Goal: Transaction & Acquisition: Purchase product/service

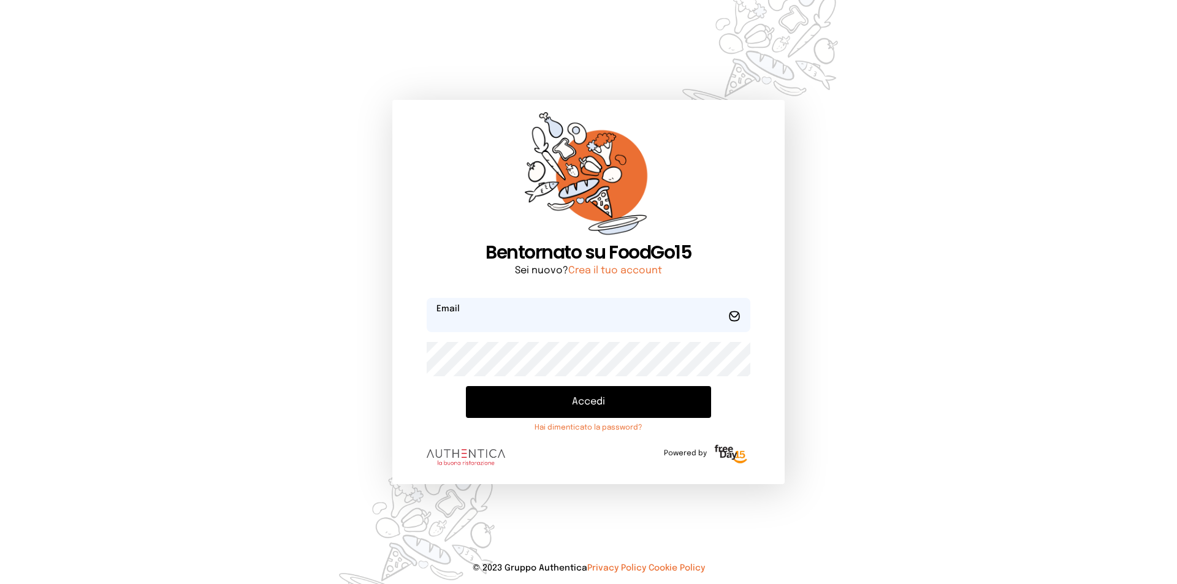
type input "**********"
click at [587, 390] on button "Accedi" at bounding box center [588, 402] width 245 height 32
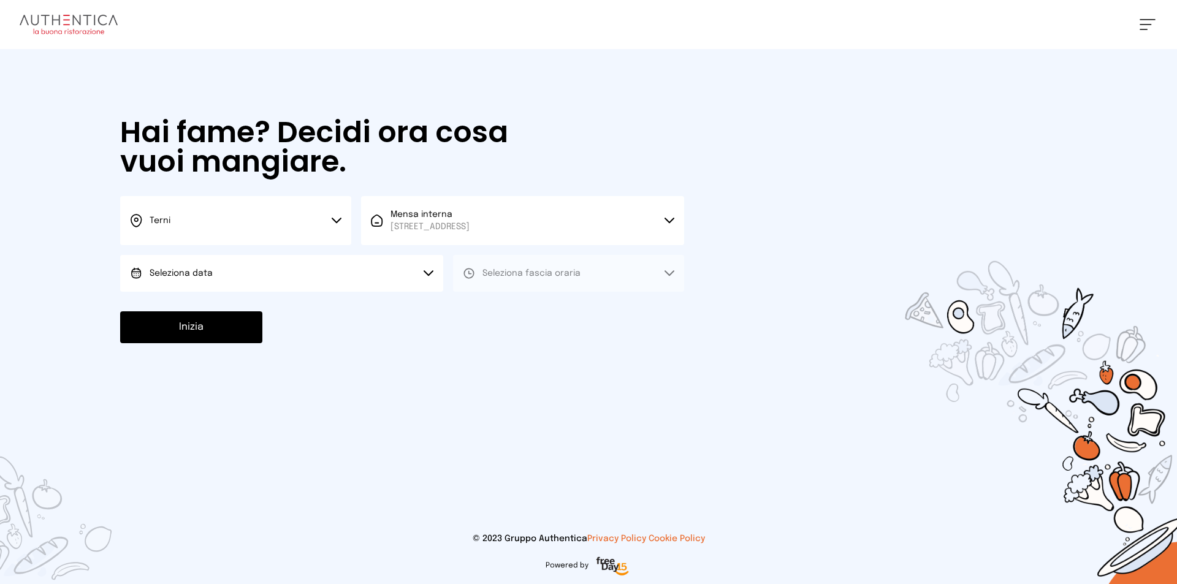
click at [326, 223] on button "Terni" at bounding box center [235, 220] width 231 height 49
click at [261, 267] on li "Terni" at bounding box center [235, 261] width 231 height 33
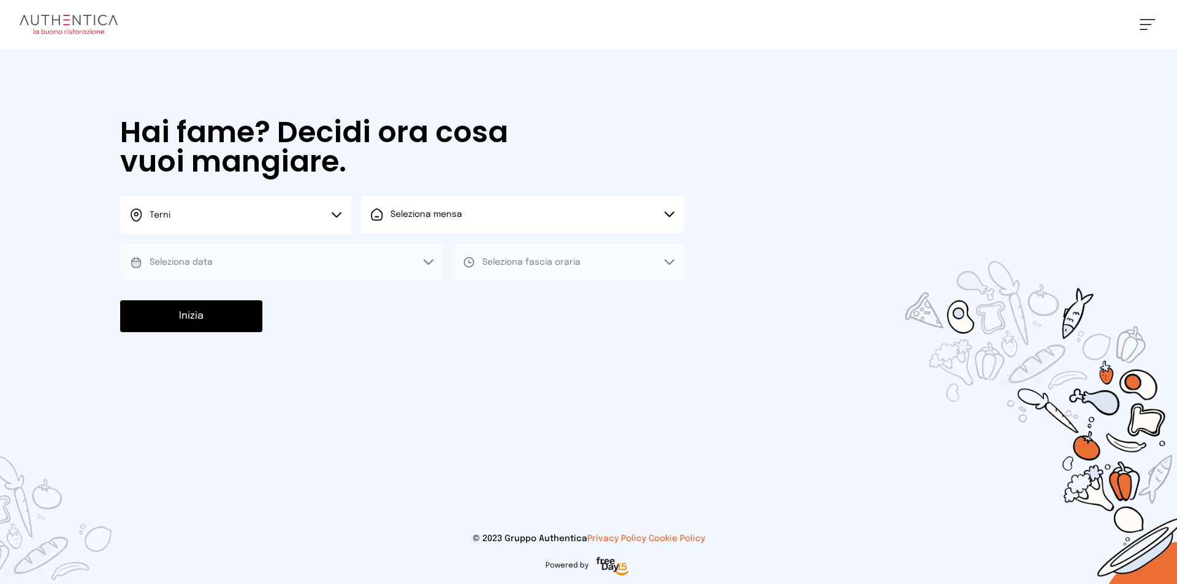
click at [437, 231] on button "Seleziona mensa" at bounding box center [522, 214] width 323 height 37
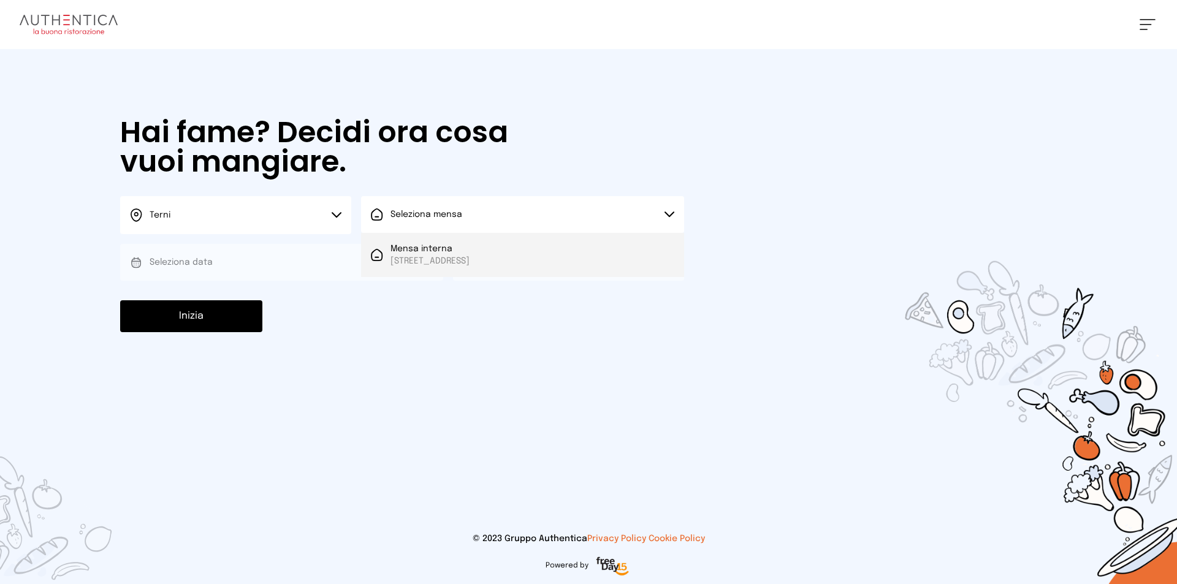
click at [430, 255] on span "[STREET_ADDRESS]" at bounding box center [430, 261] width 79 height 12
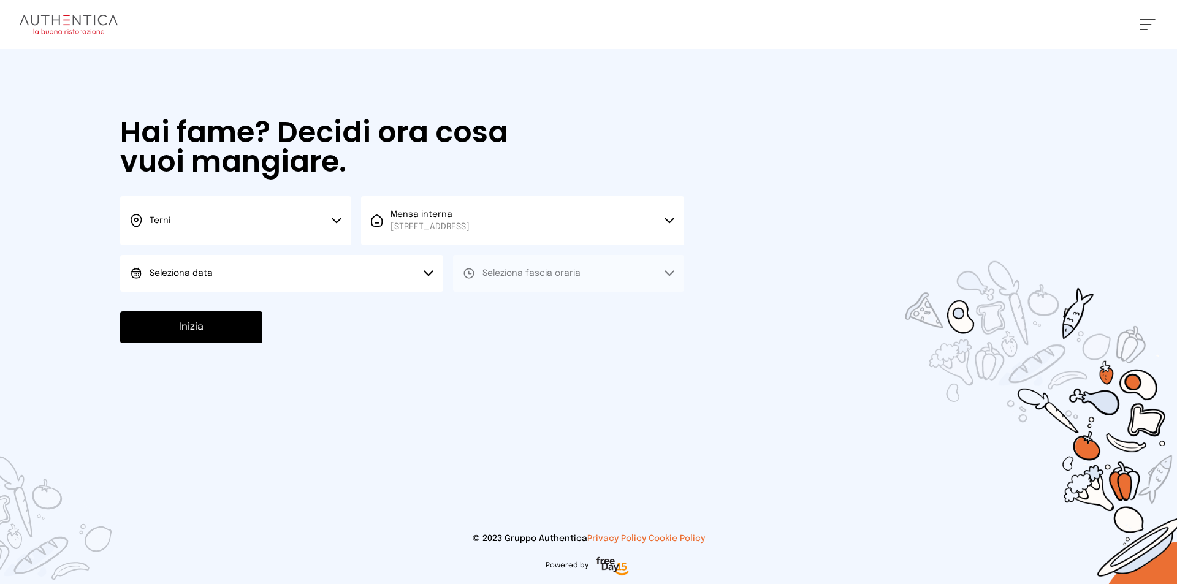
click at [285, 275] on button "Seleziona data" at bounding box center [281, 273] width 323 height 37
click at [240, 309] on li "[DATE], [DATE]" at bounding box center [281, 308] width 323 height 32
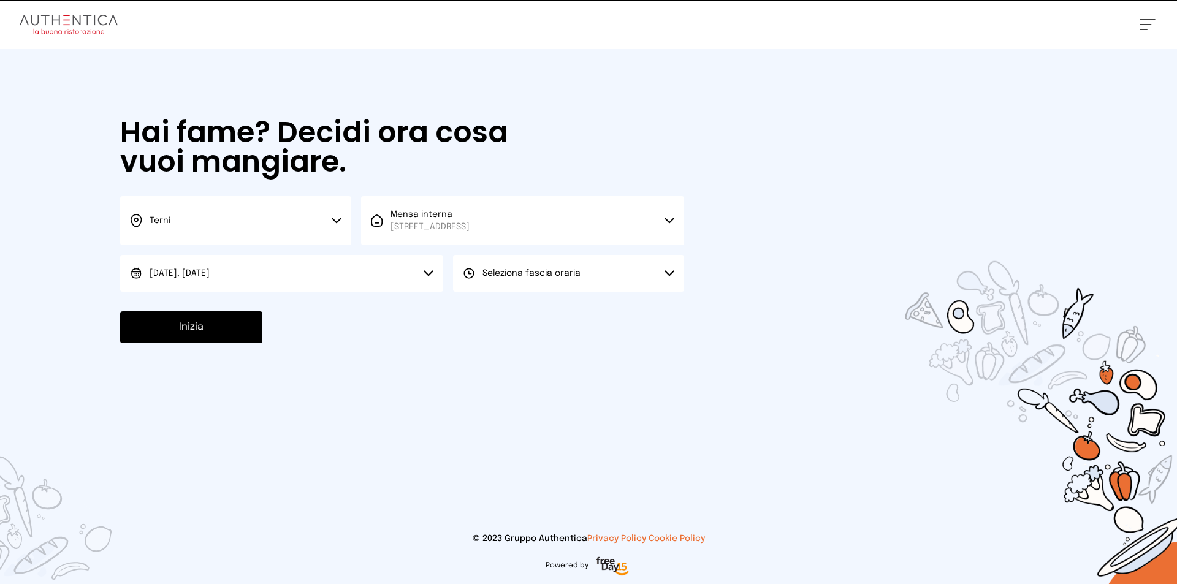
click at [554, 280] on button "Seleziona fascia oraria" at bounding box center [568, 273] width 231 height 37
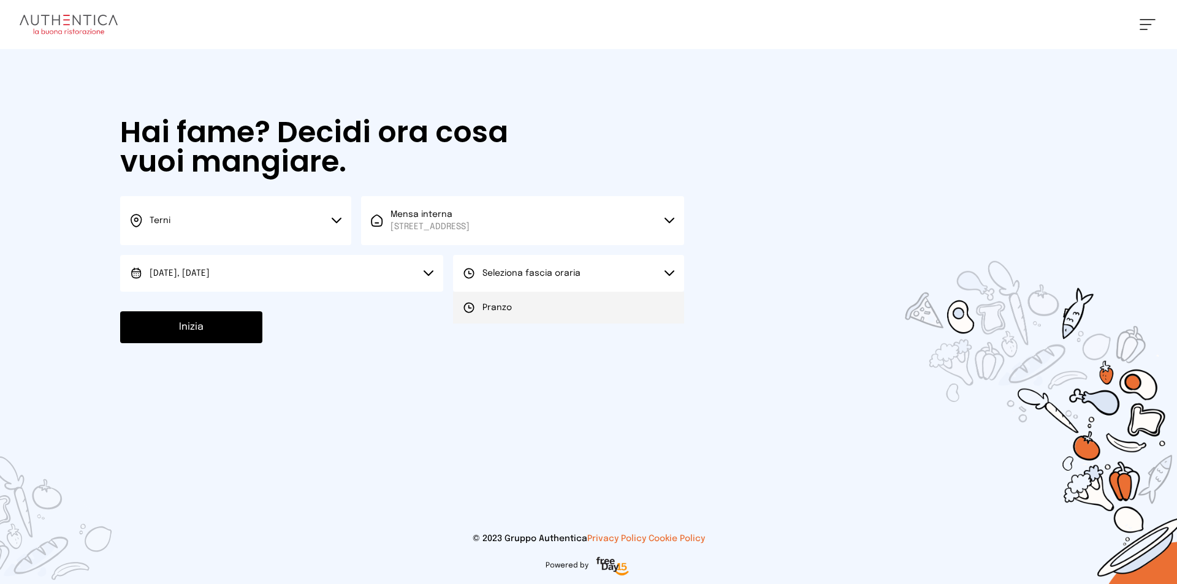
click at [522, 310] on li "Pranzo" at bounding box center [568, 308] width 231 height 32
click at [179, 329] on button "Inizia" at bounding box center [191, 327] width 142 height 32
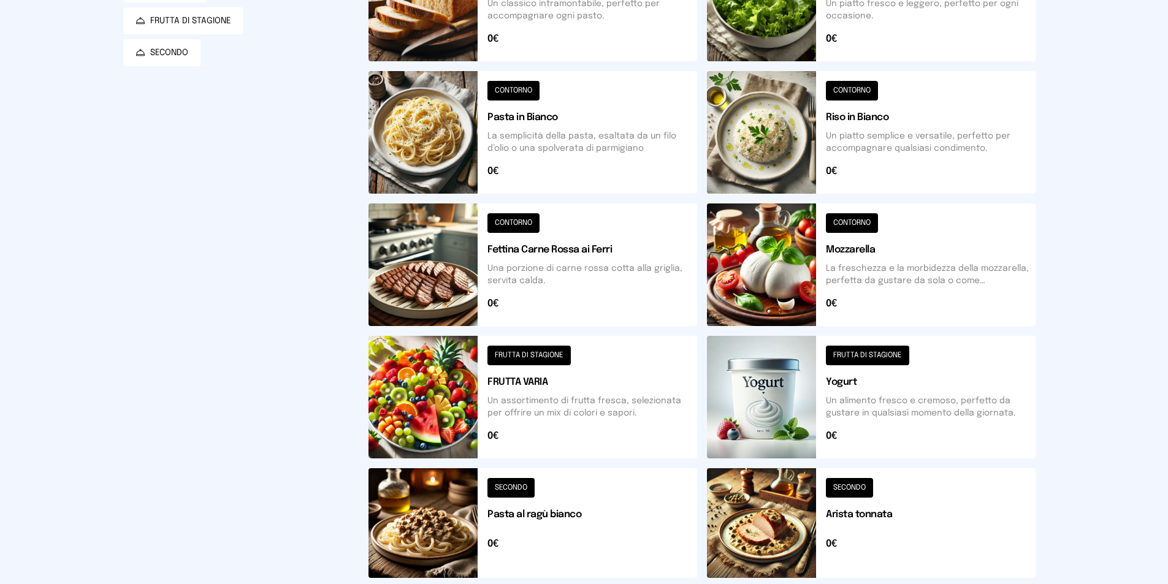
scroll to position [368, 0]
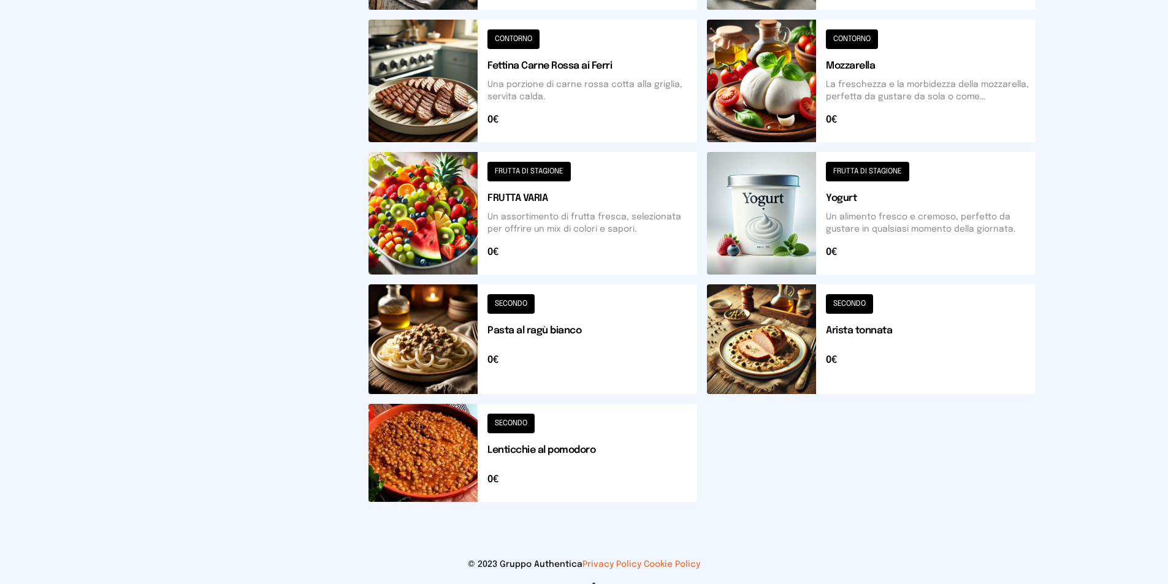
click at [449, 457] on button at bounding box center [533, 453] width 329 height 98
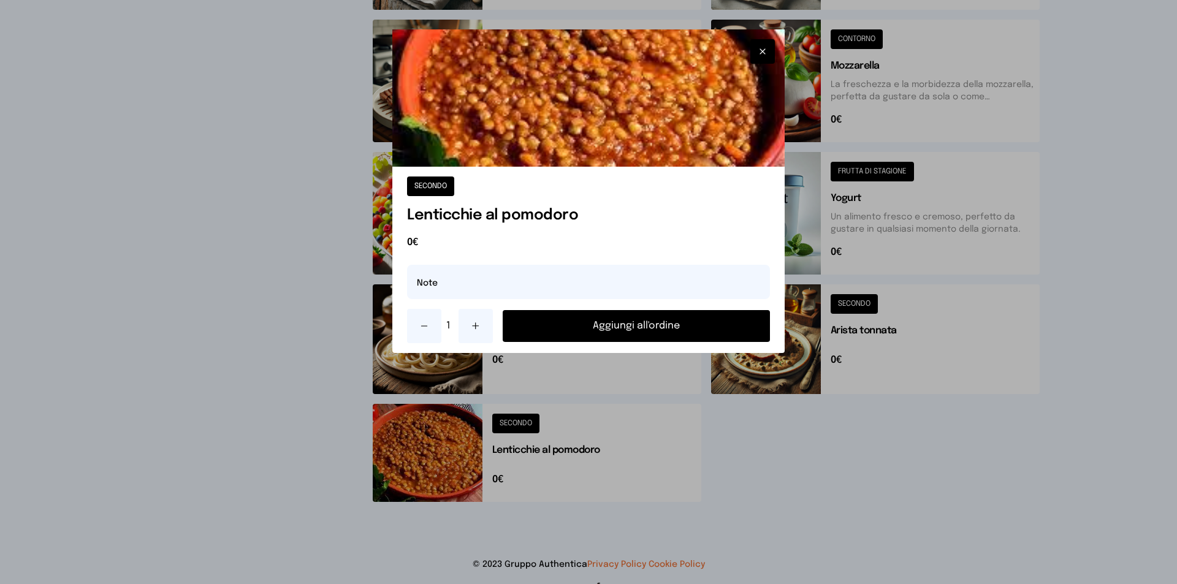
click at [575, 323] on button "Aggiungi all'ordine" at bounding box center [636, 326] width 267 height 32
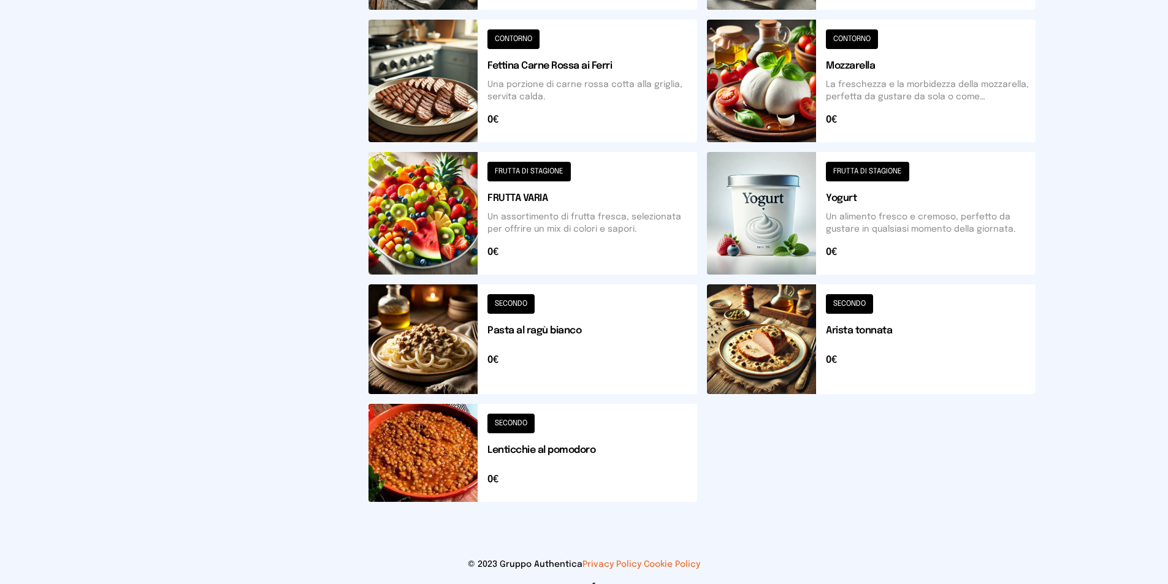
click at [457, 232] on button at bounding box center [533, 213] width 329 height 123
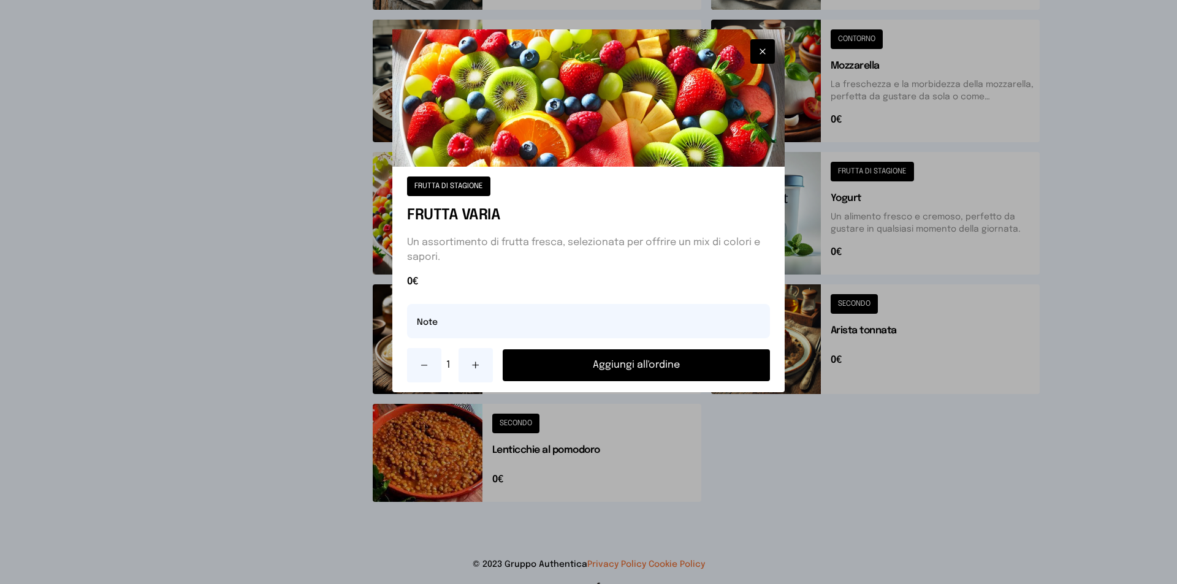
click at [653, 366] on button "Aggiungi all'ordine" at bounding box center [636, 365] width 267 height 32
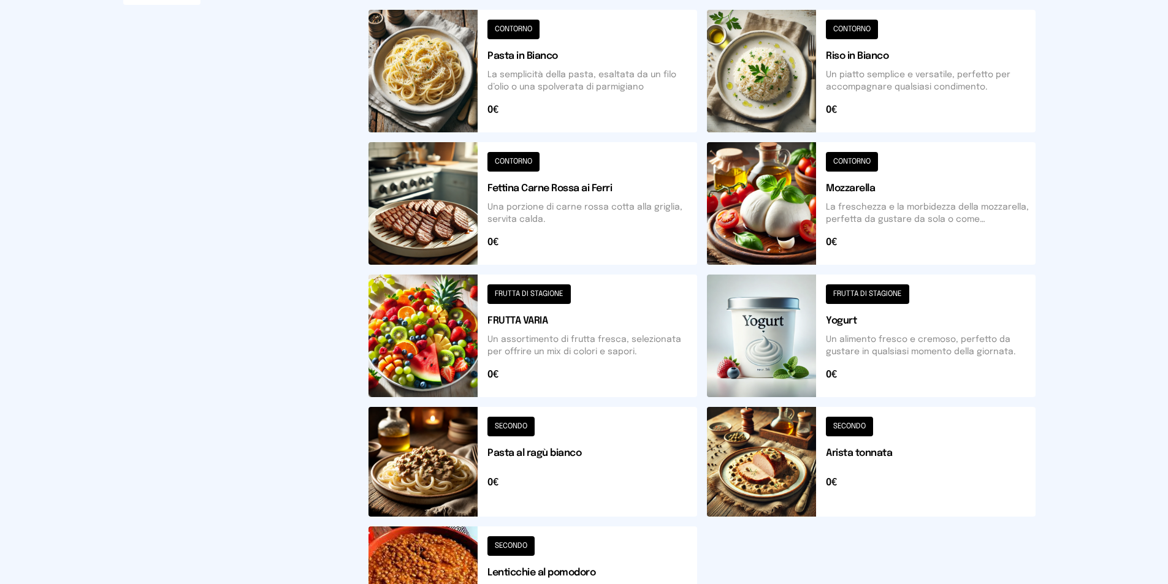
scroll to position [61, 0]
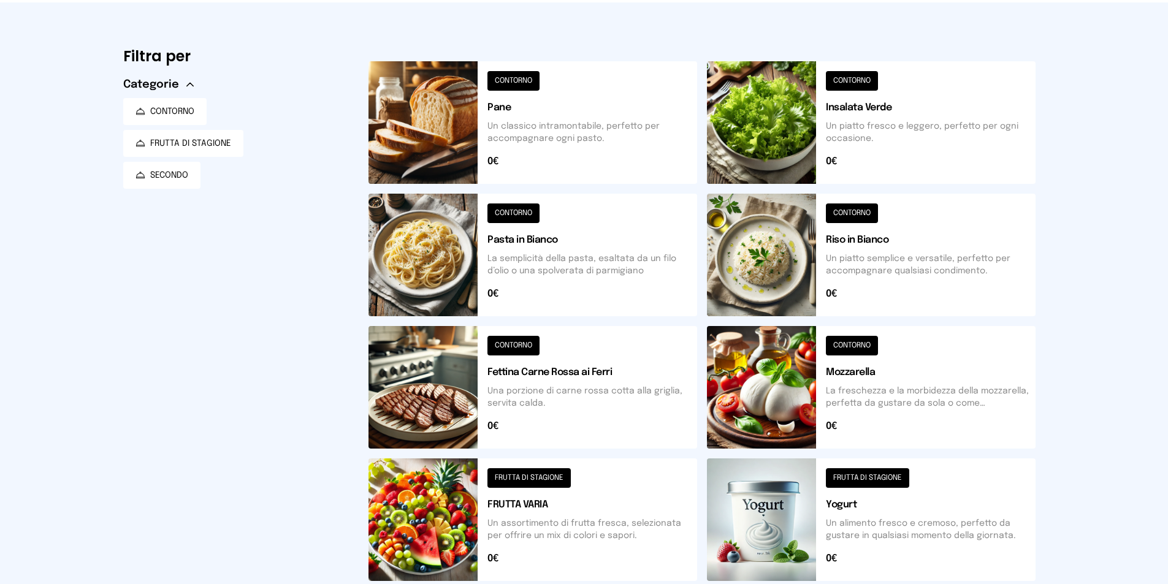
click at [785, 132] on button at bounding box center [871, 122] width 329 height 123
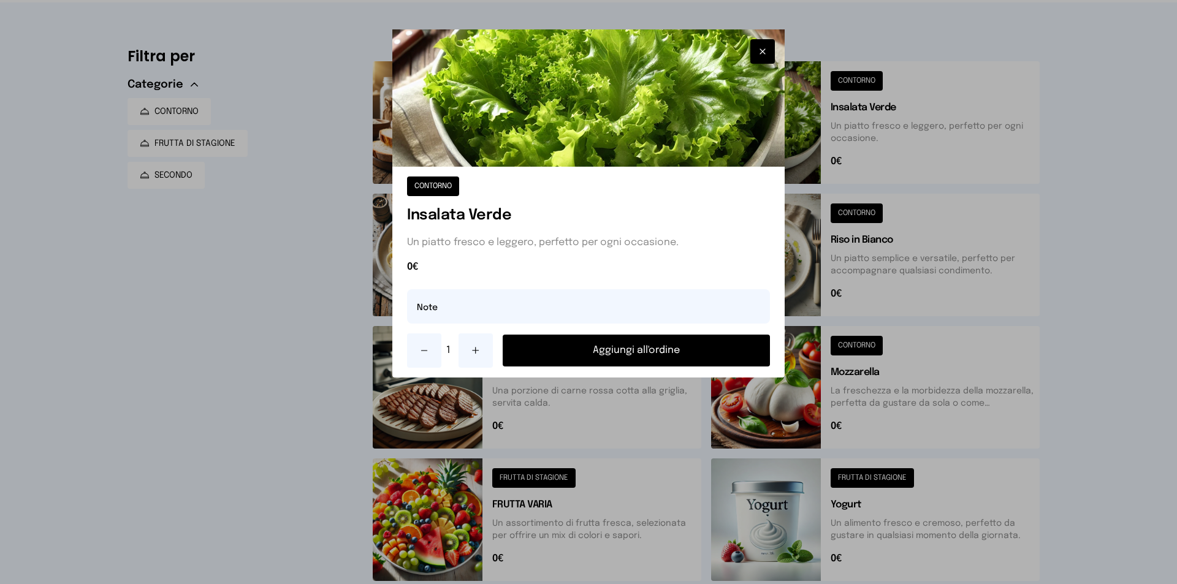
click at [709, 351] on button "Aggiungi all'ordine" at bounding box center [636, 351] width 267 height 32
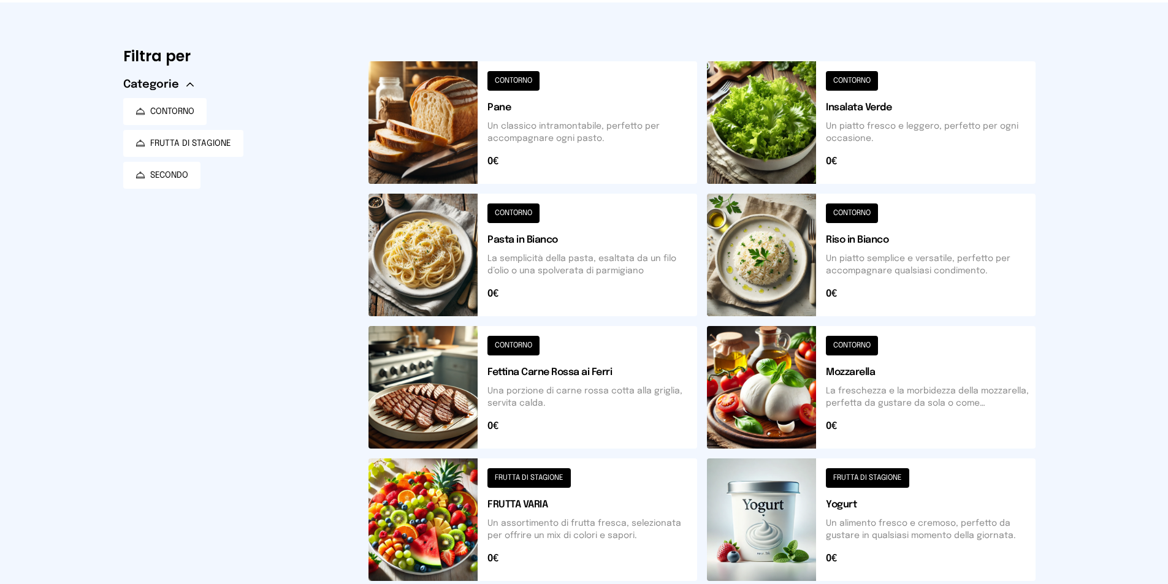
click at [781, 287] on button at bounding box center [871, 255] width 329 height 123
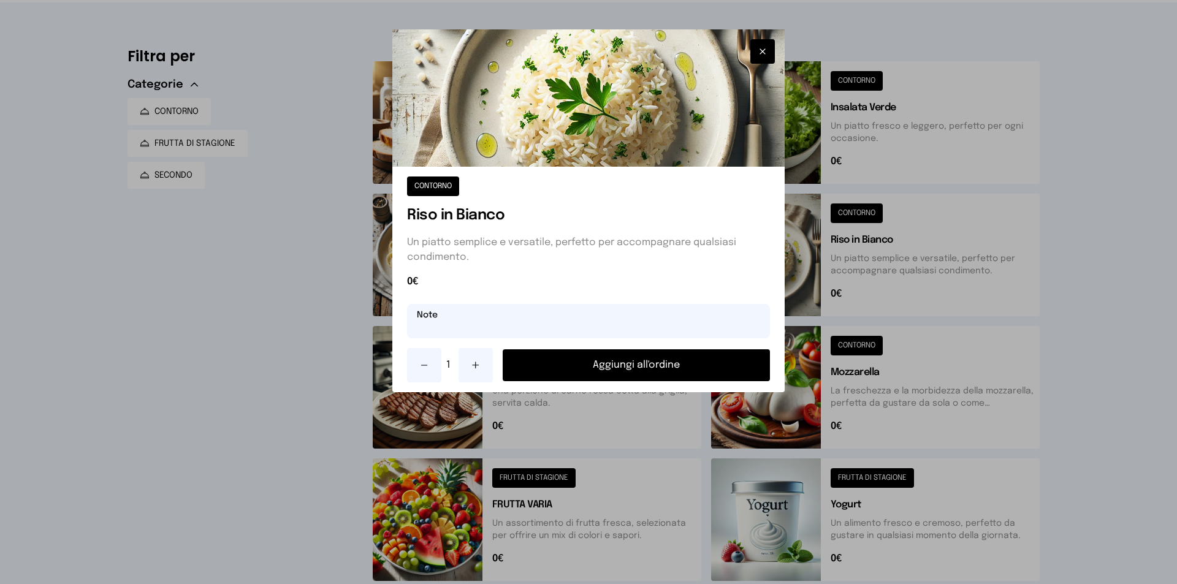
click at [513, 326] on input "text" at bounding box center [588, 321] width 363 height 34
type input "**********"
click at [641, 375] on button "Aggiungi all'ordine" at bounding box center [636, 365] width 267 height 32
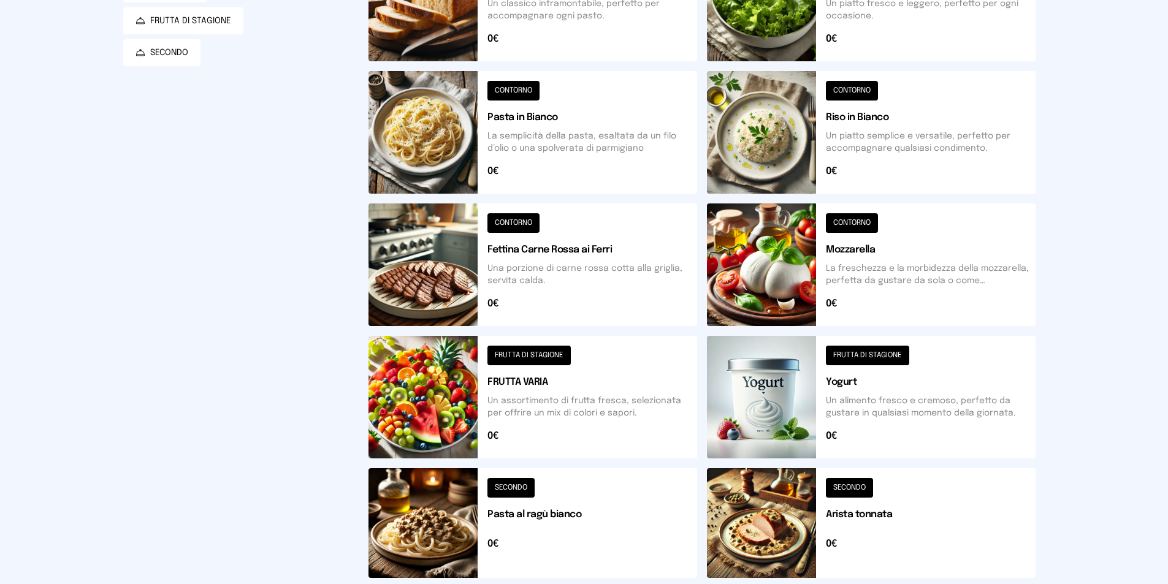
scroll to position [0, 0]
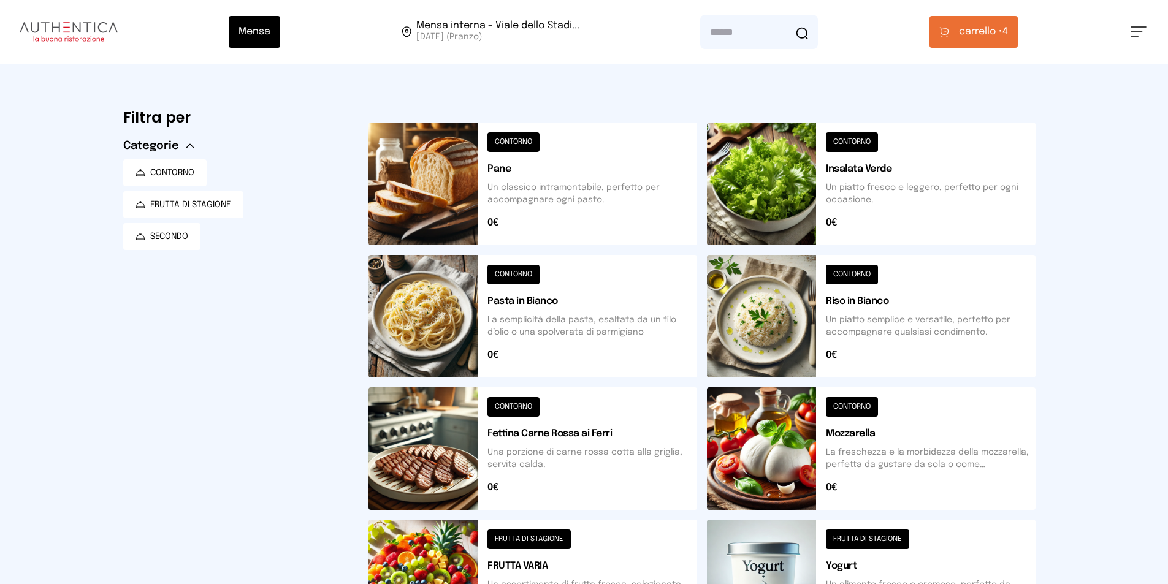
click at [978, 35] on span "carrello •" at bounding box center [981, 32] width 44 height 15
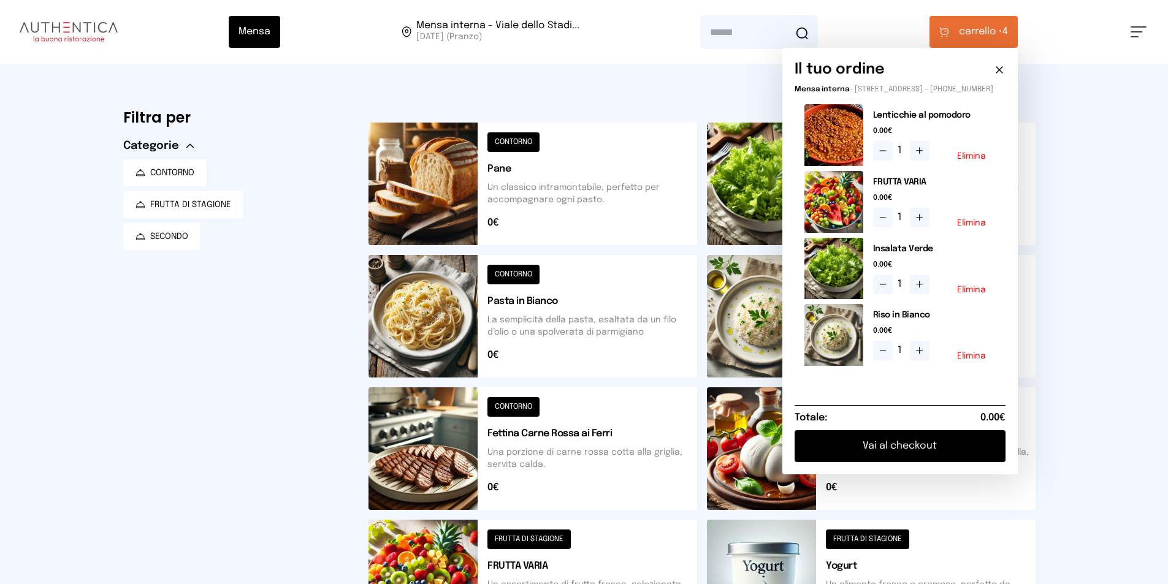
click at [1139, 306] on div "Mensa Mensa interna - Viale dello Stadi... [DATE] ([GEOGRAPHIC_DATA]) [GEOGRAPH…" at bounding box center [584, 489] width 1168 height 978
click at [757, 465] on button at bounding box center [871, 449] width 329 height 123
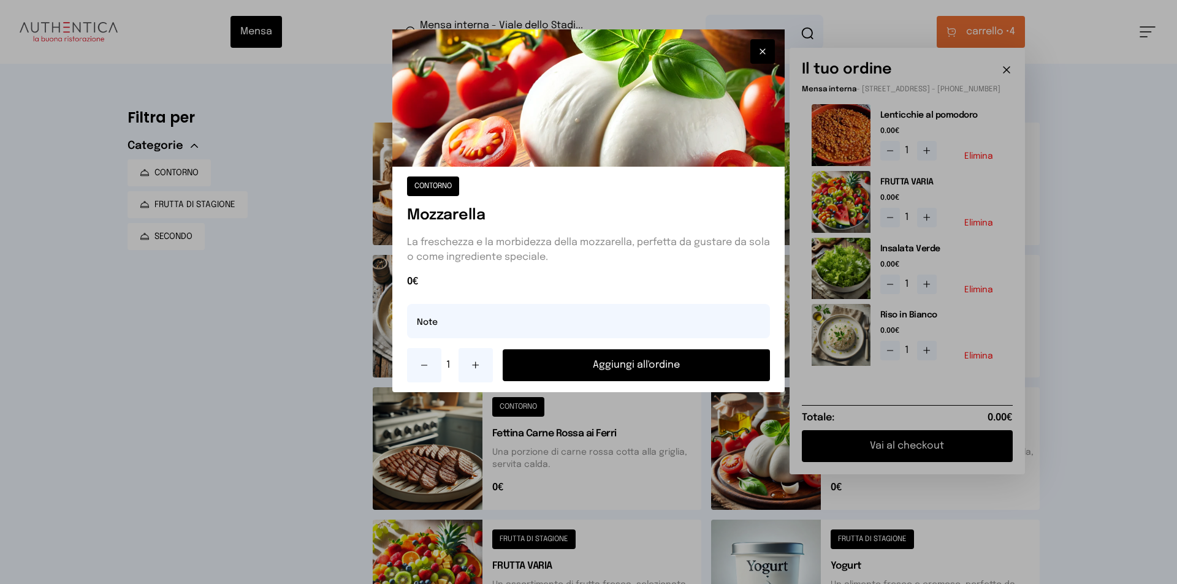
click at [652, 359] on button "Aggiungi all'ordine" at bounding box center [636, 365] width 267 height 32
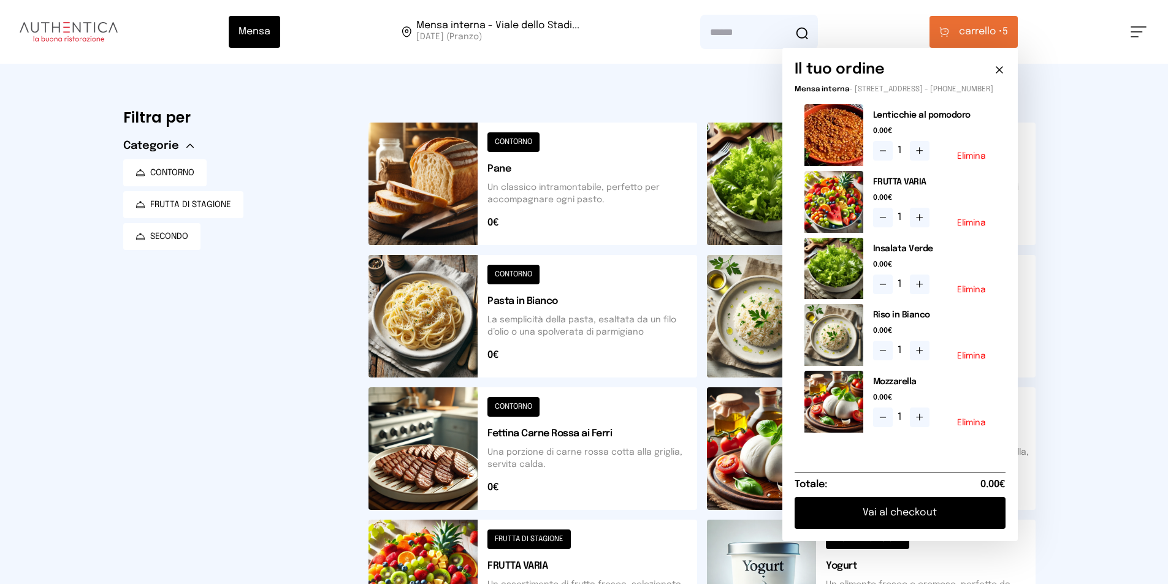
click at [1055, 473] on div "Filtra per Categorie CONTORNO FRUTTA DI STAGIONE SECONDO CONTORNO Pane Un class…" at bounding box center [584, 491] width 942 height 855
click at [466, 169] on button at bounding box center [533, 184] width 329 height 123
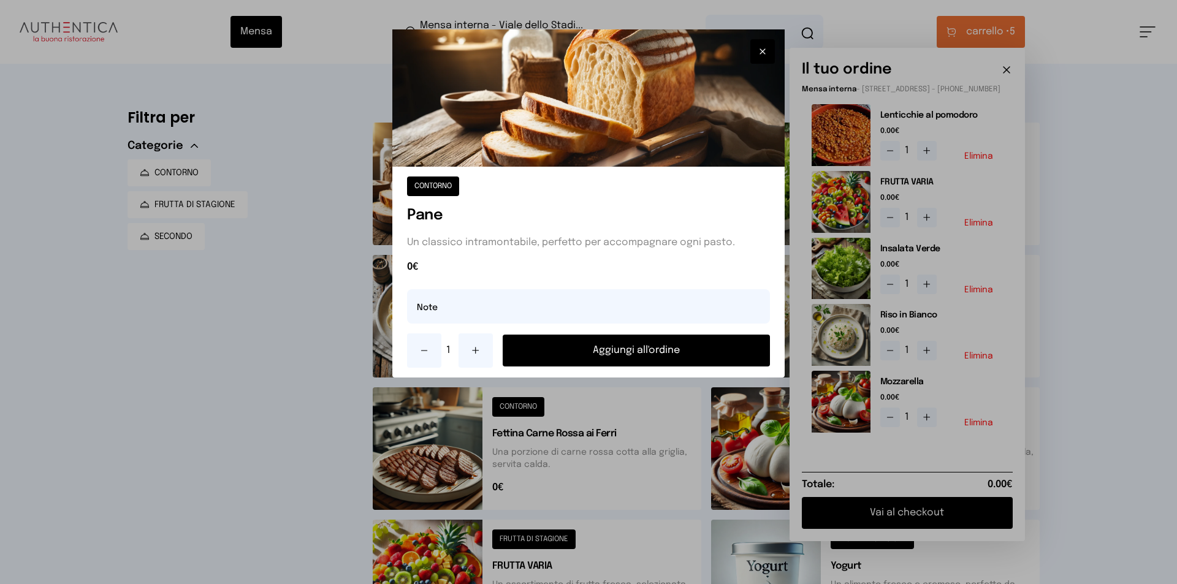
click at [763, 52] on icon "button" at bounding box center [762, 51] width 5 height 5
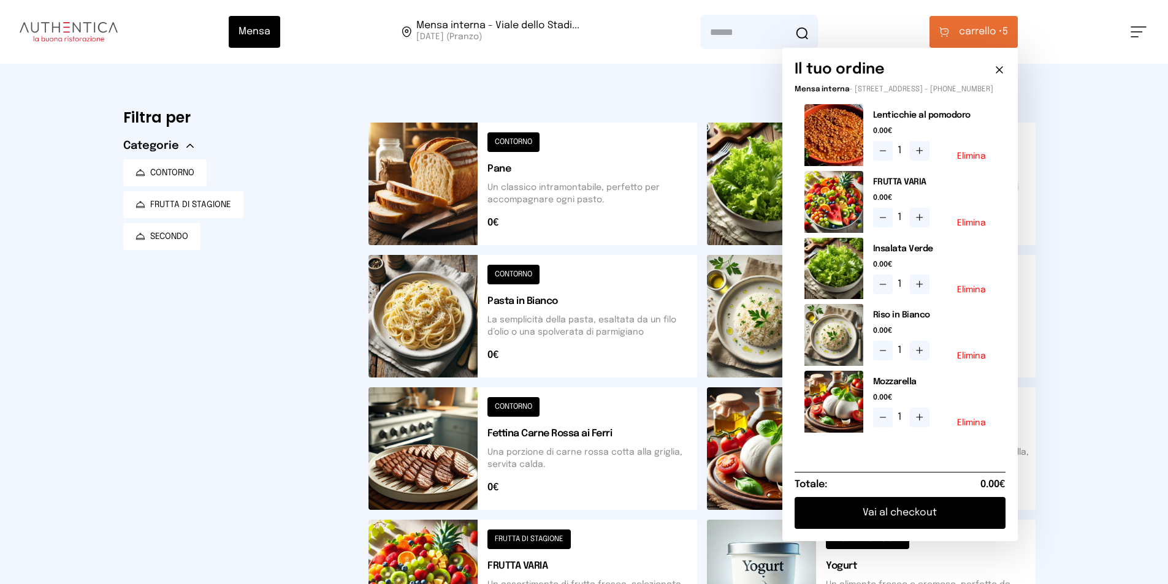
click at [462, 451] on button at bounding box center [533, 449] width 329 height 123
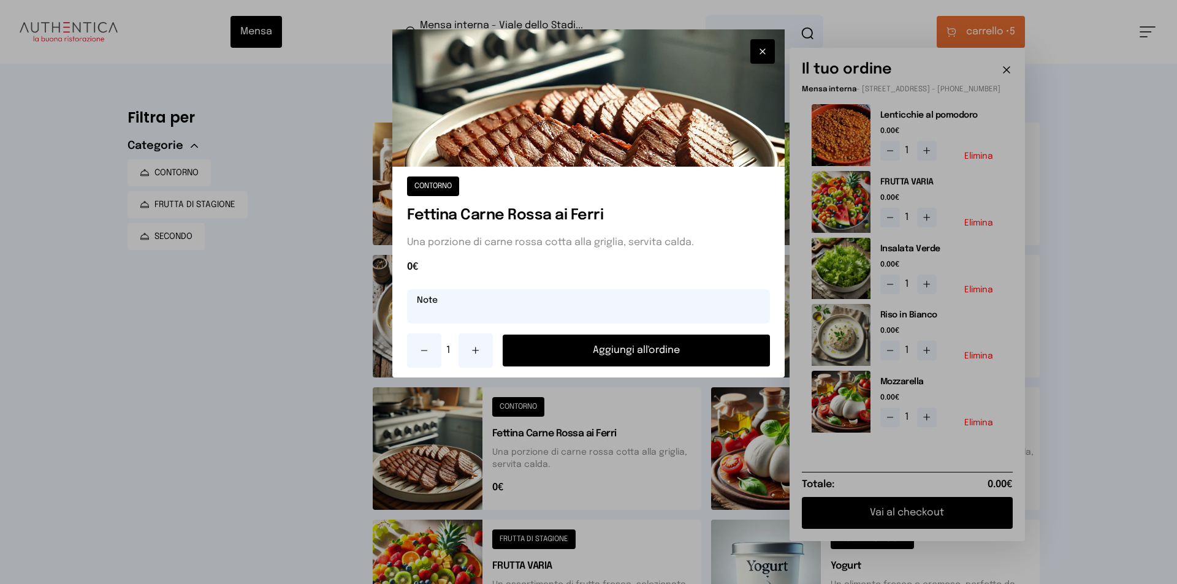
click at [452, 311] on input "text" at bounding box center [588, 306] width 363 height 34
type input "******"
click at [630, 350] on button "Aggiungi all'ordine" at bounding box center [636, 351] width 267 height 32
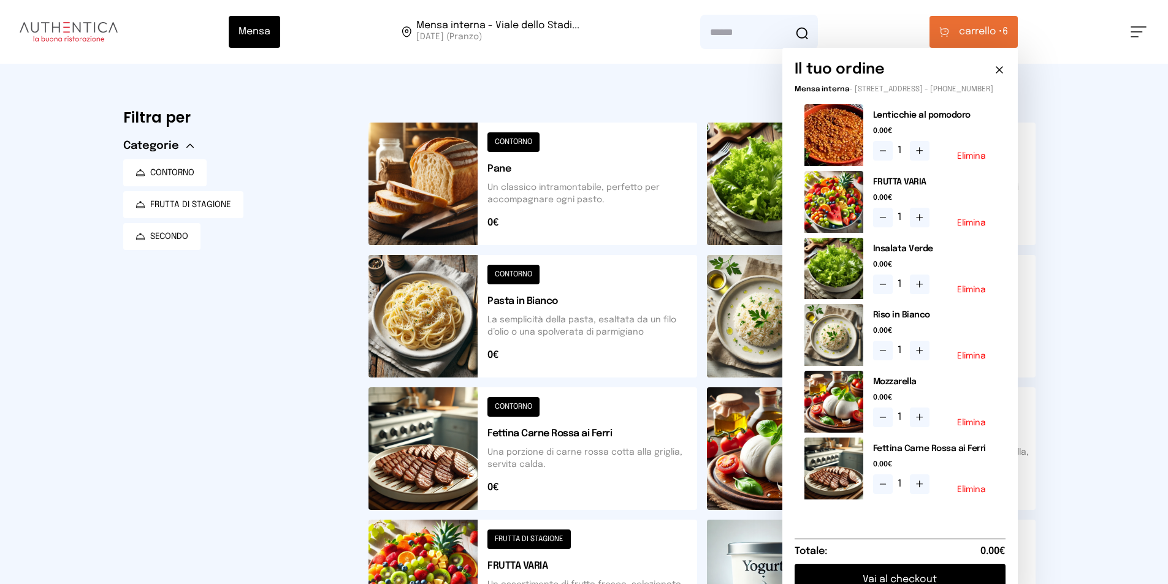
scroll to position [123, 0]
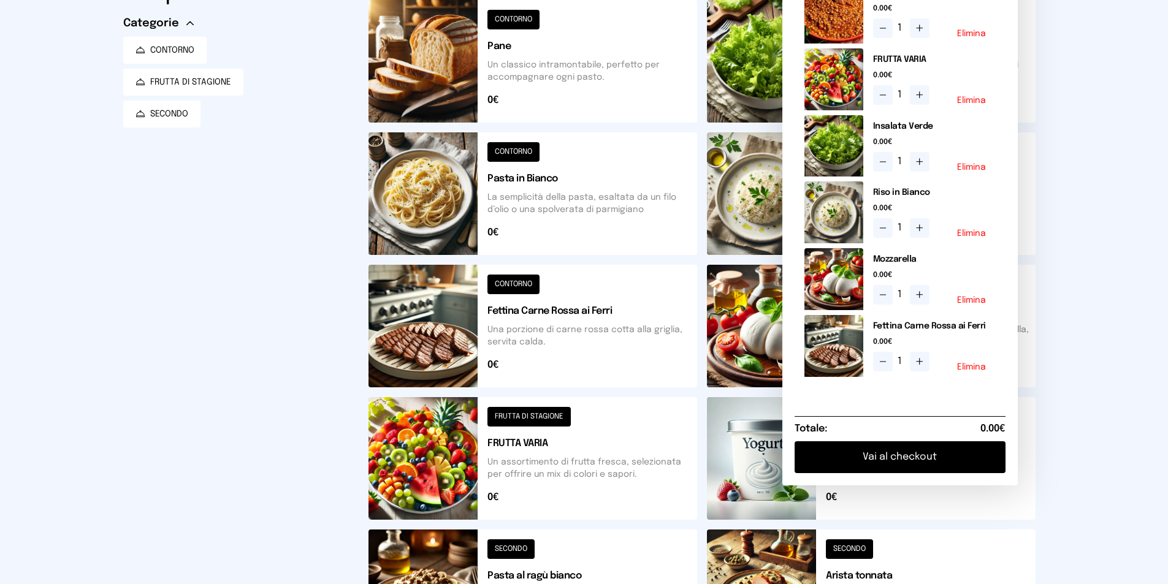
click at [930, 473] on button "Vai al checkout" at bounding box center [900, 457] width 211 height 32
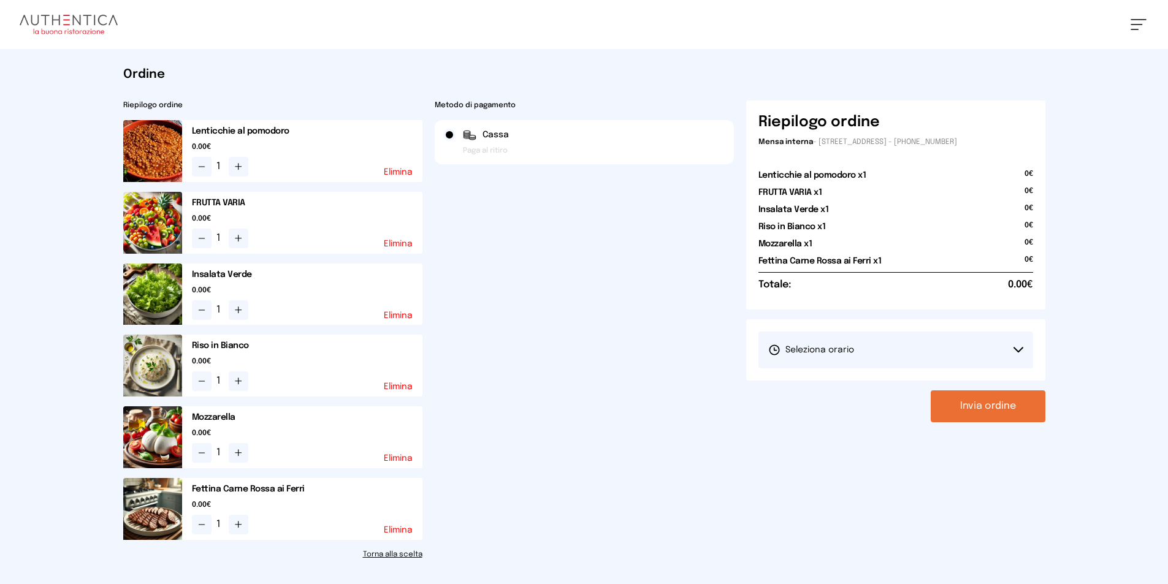
click at [1018, 342] on button "Seleziona orario" at bounding box center [895, 350] width 275 height 37
drag, startPoint x: 816, startPoint y: 384, endPoint x: 877, endPoint y: 389, distance: 61.5
click at [816, 383] on span "1° Turno (13:00 - 15:00)" at bounding box center [814, 384] width 93 height 12
click at [987, 423] on div "Riepilogo ordine Mensa interna - [STREET_ADDRESS] - [PHONE_NUMBER] Lenticchie a…" at bounding box center [895, 330] width 299 height 459
click at [991, 410] on button "Invia ordine" at bounding box center [988, 407] width 115 height 32
